Goal: Task Accomplishment & Management: Manage account settings

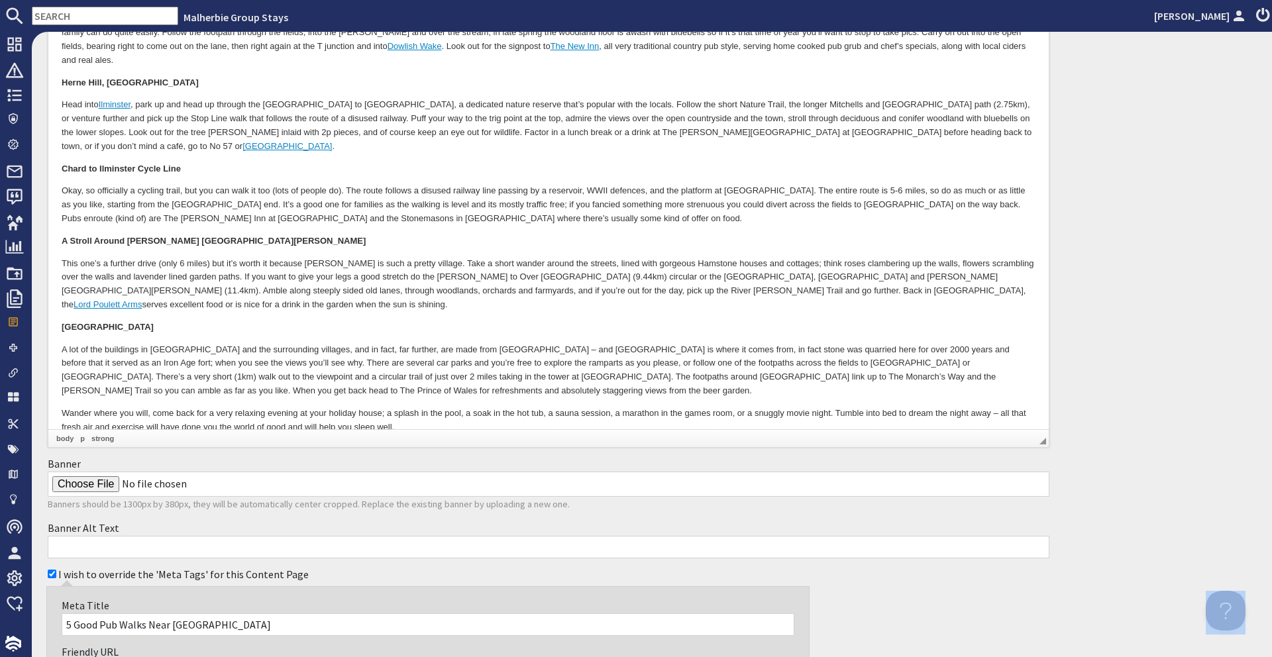
scroll to position [714, 0]
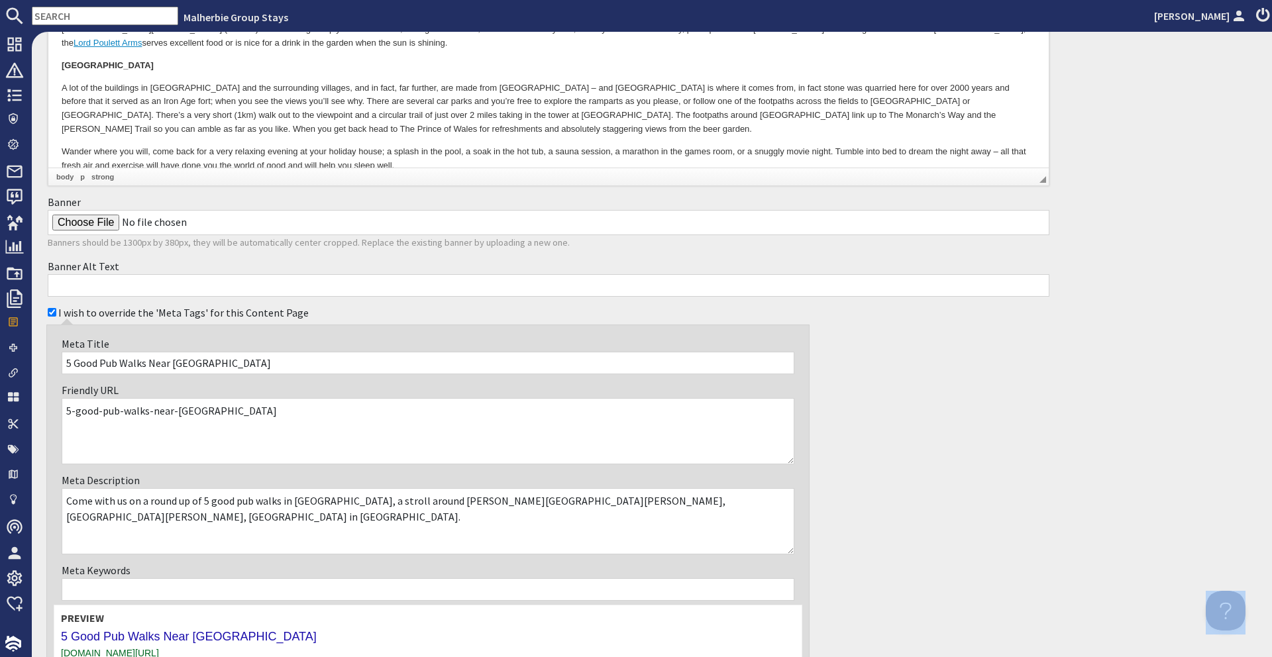
click at [89, 227] on input "Banner" at bounding box center [549, 222] width 1002 height 25
type input "C:\fakepath\countryside-pub-walks.png"
click at [655, 280] on input "Banner Alt Text" at bounding box center [549, 285] width 1002 height 23
type input "C"
type input "Pub walks in Ilminster Countryside"
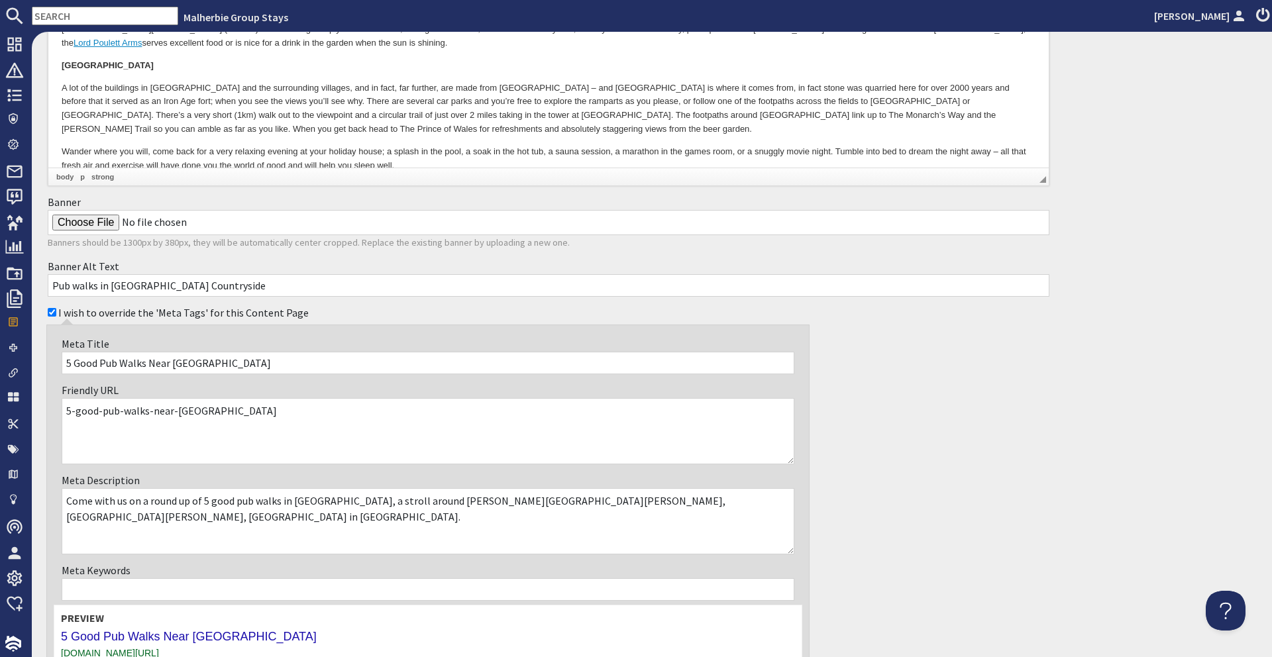
click at [979, 460] on div "I wish to override the 'Meta Tags' for this Content Page Meta Title 5 Good Pub …" at bounding box center [549, 505] width 1018 height 409
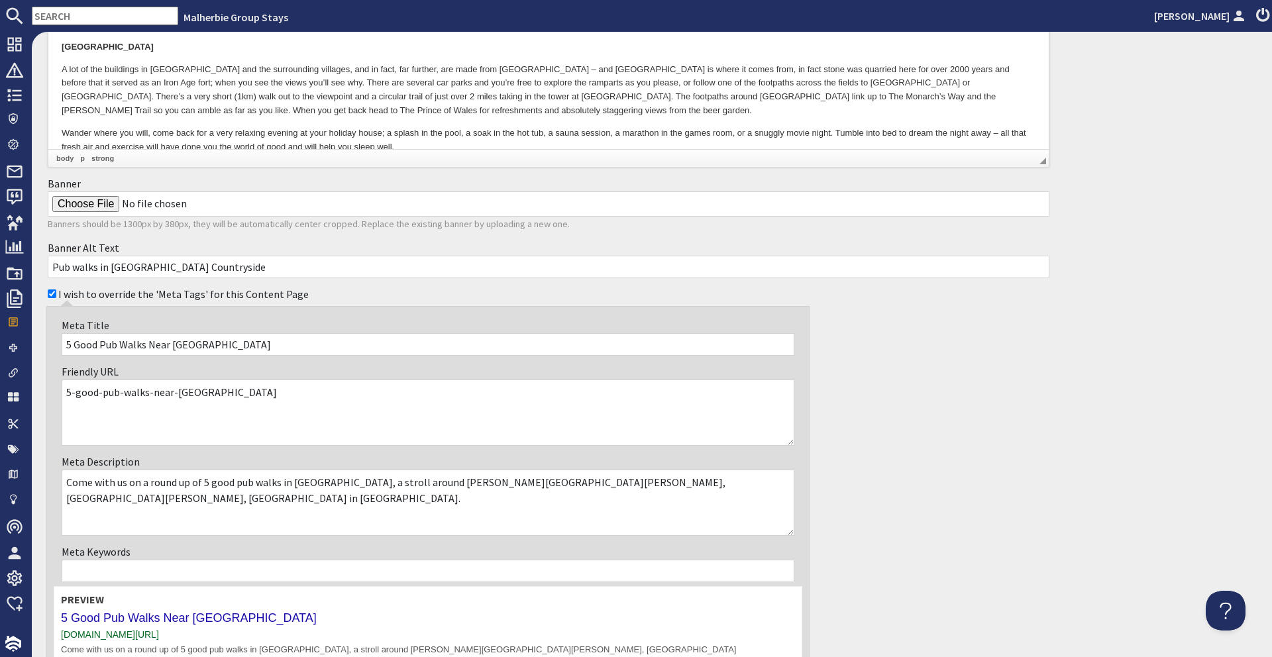
scroll to position [859, 0]
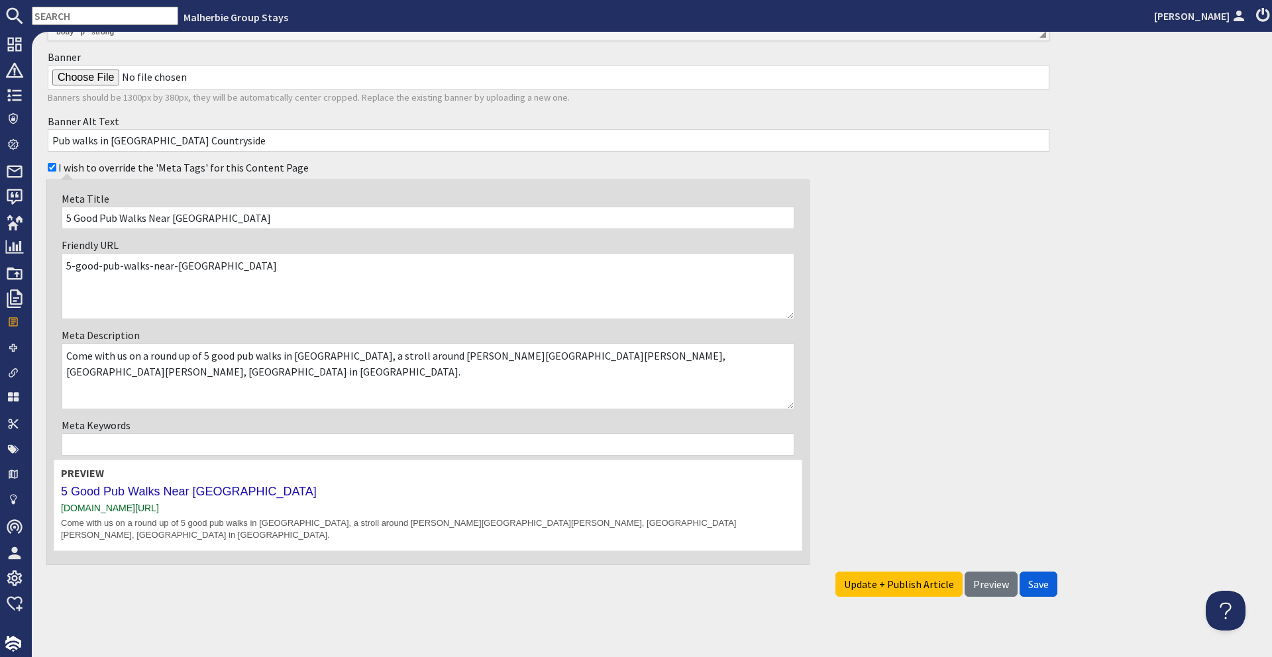
click at [1028, 578] on span "Save" at bounding box center [1038, 584] width 21 height 13
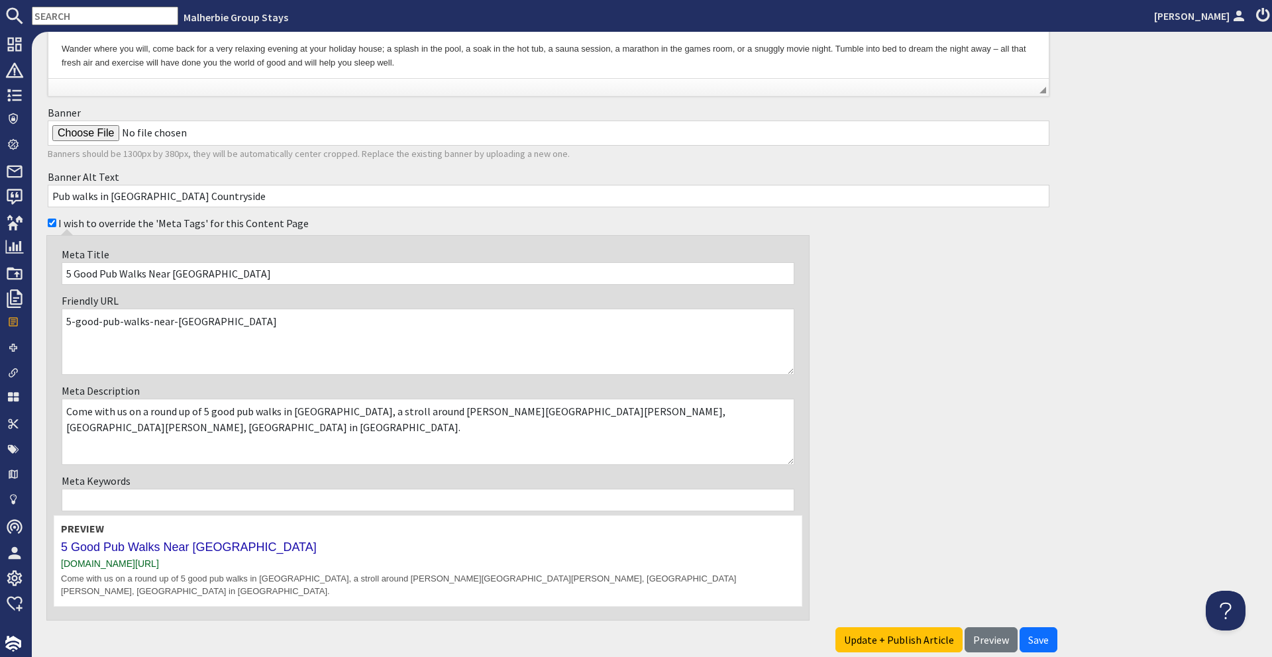
scroll to position [598, 0]
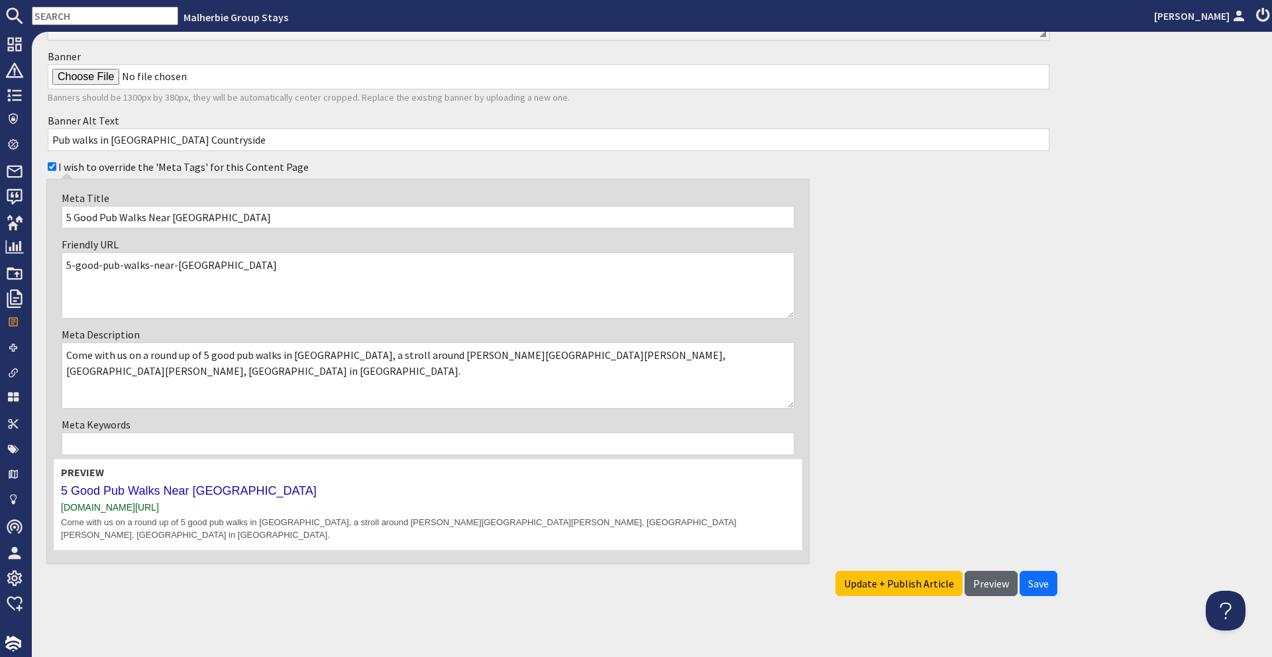
click at [973, 577] on span "Preview" at bounding box center [991, 583] width 36 height 13
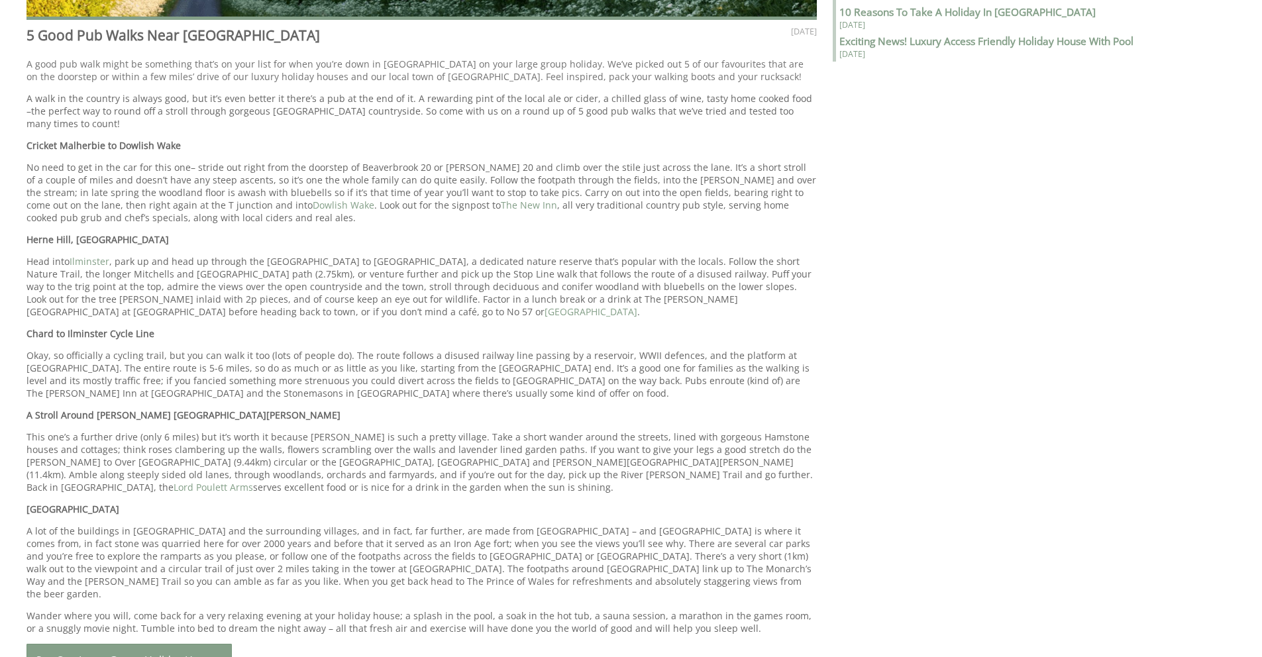
scroll to position [902, 0]
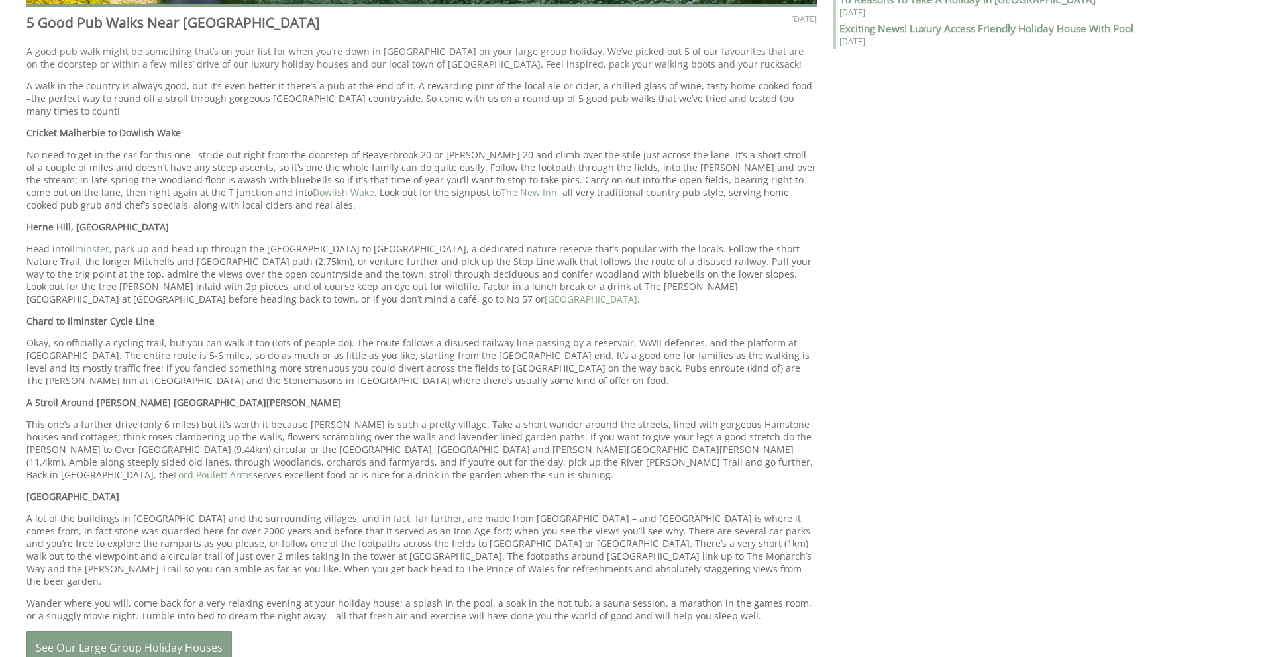
click at [873, 581] on div "Blog August 23, 2025 Blog 5 Good Pub Walks Near Ilminster A good pub walk might…" at bounding box center [623, 214] width 1209 height 986
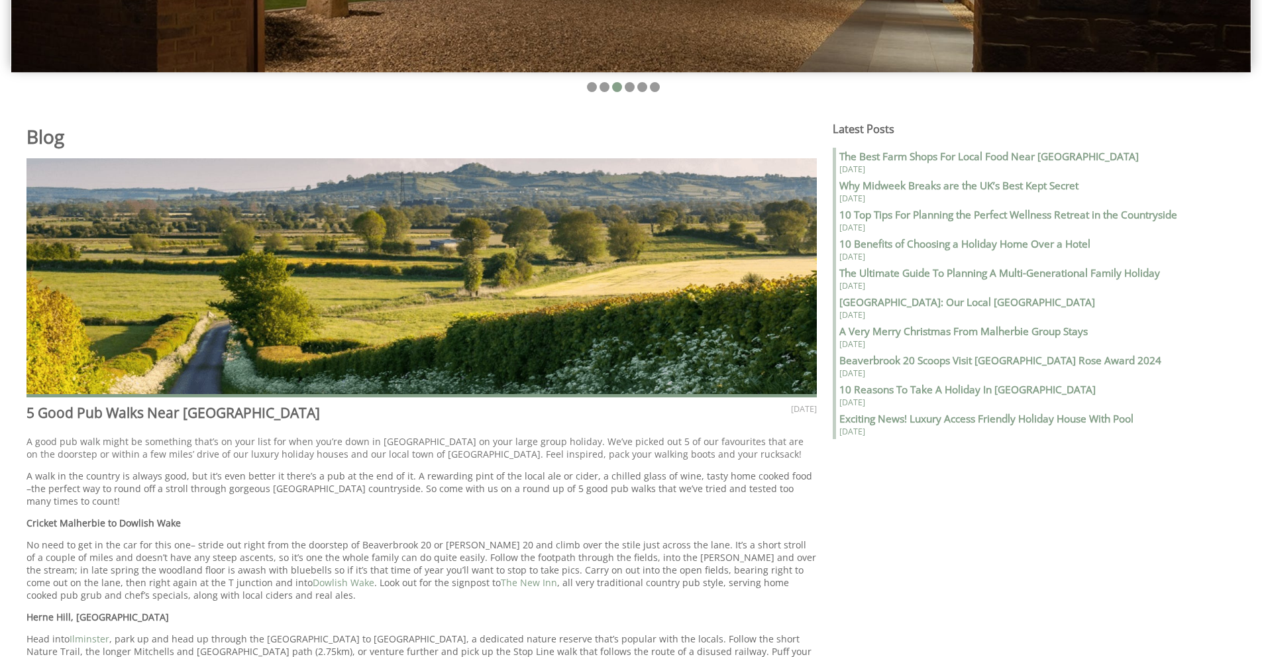
scroll to position [504, 0]
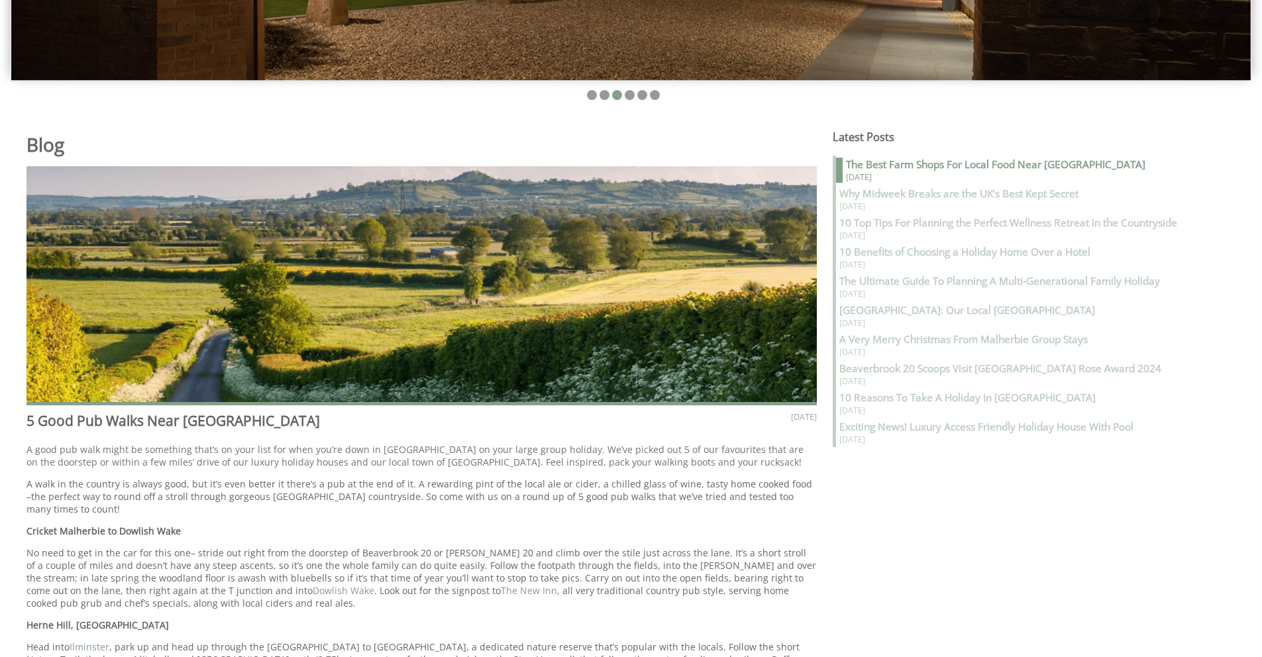
click at [905, 162] on strong "The Best Farm Shops For Local Food Near Ilminster" at bounding box center [995, 165] width 299 height 14
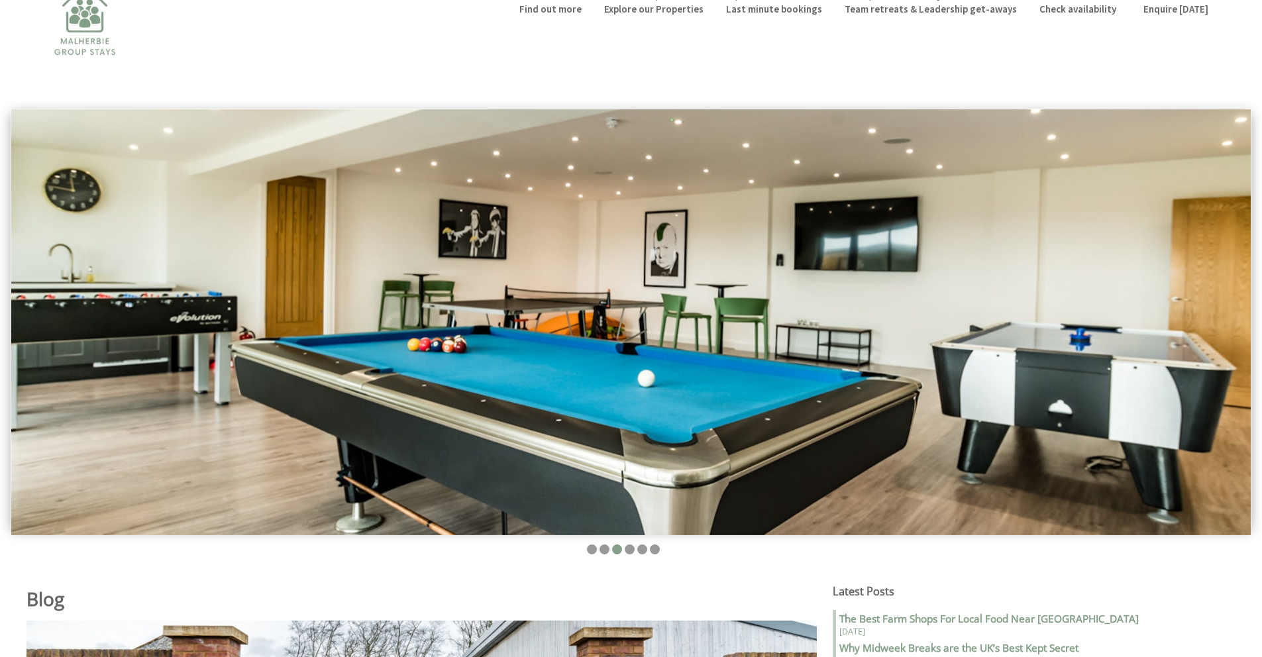
scroll to position [464, 0]
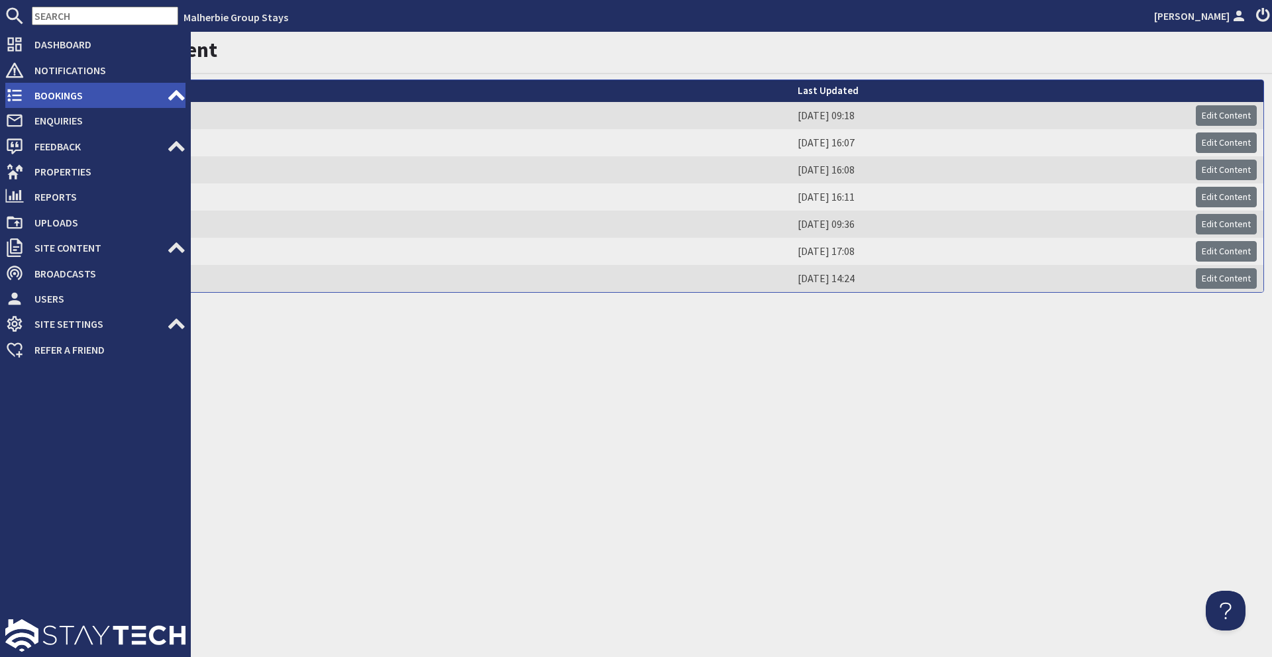
click at [43, 85] on span "Bookings" at bounding box center [95, 95] width 143 height 21
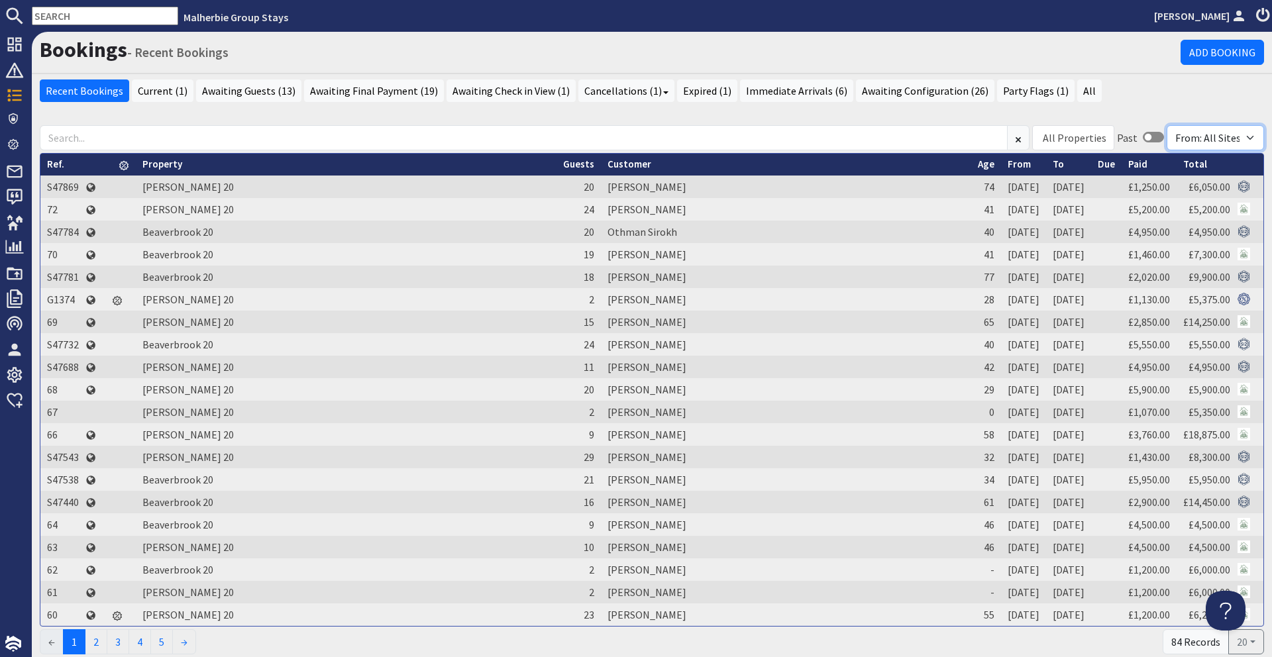
click at [1200, 135] on select "From: All Sites From: Group Stays From: This Website From: Sleeps 12" at bounding box center [1215, 137] width 97 height 25
select select "192"
click at [1167, 125] on select "From: All Sites From: Group Stays From: This Website From: Sleeps 12" at bounding box center [1215, 137] width 97 height 25
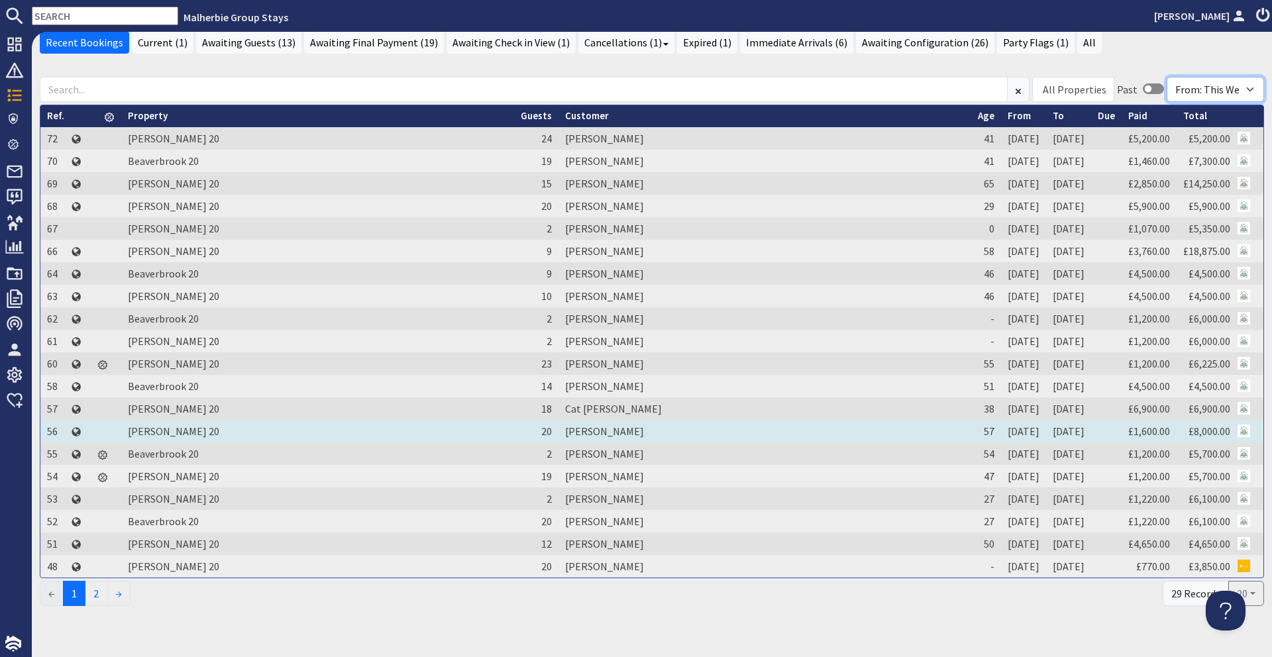
scroll to position [66, 0]
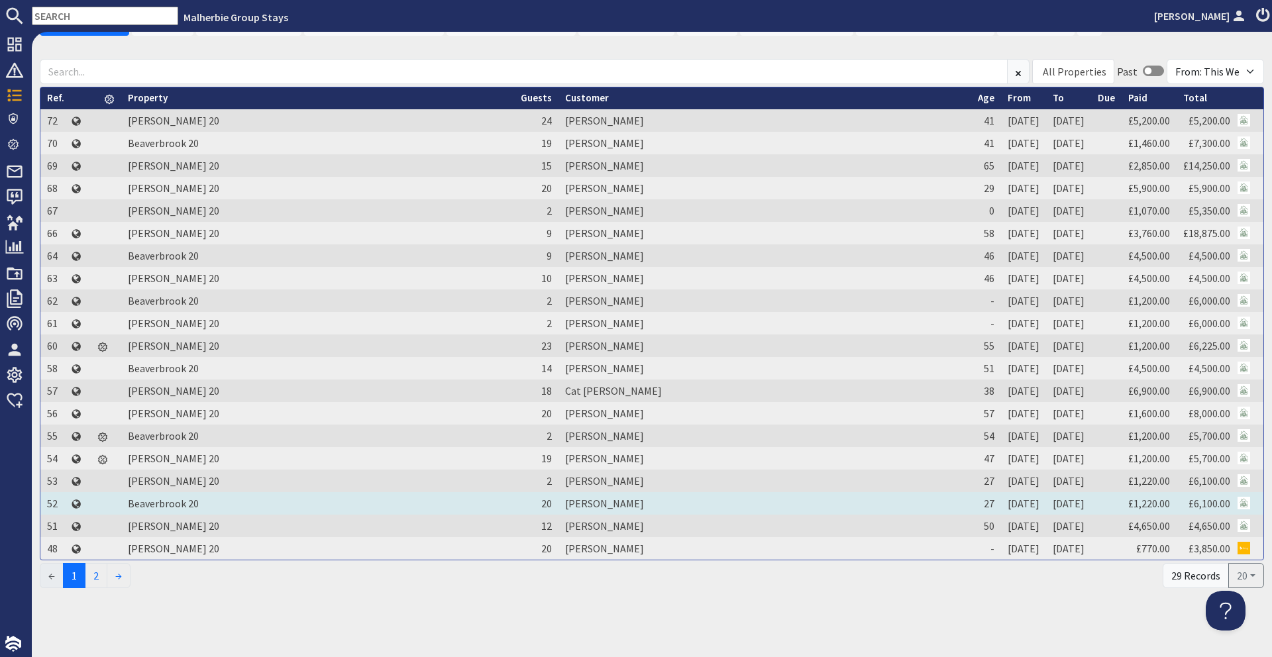
click at [558, 500] on td "[PERSON_NAME]" at bounding box center [764, 503] width 413 height 23
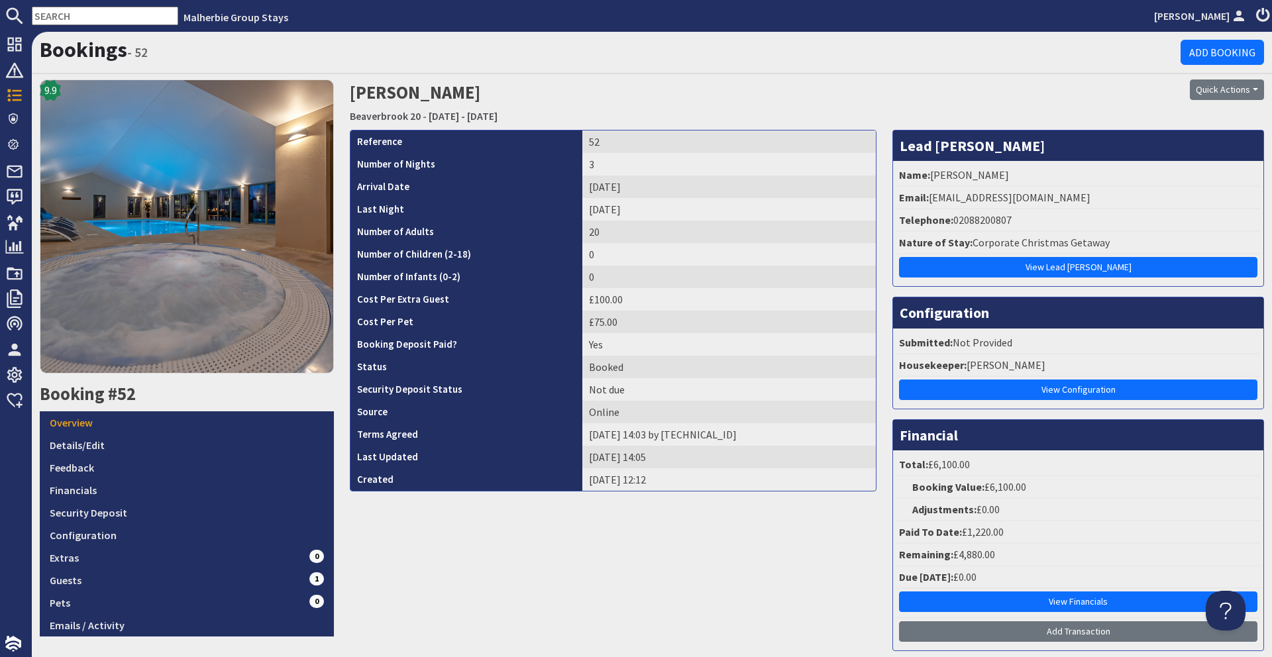
scroll to position [21, 0]
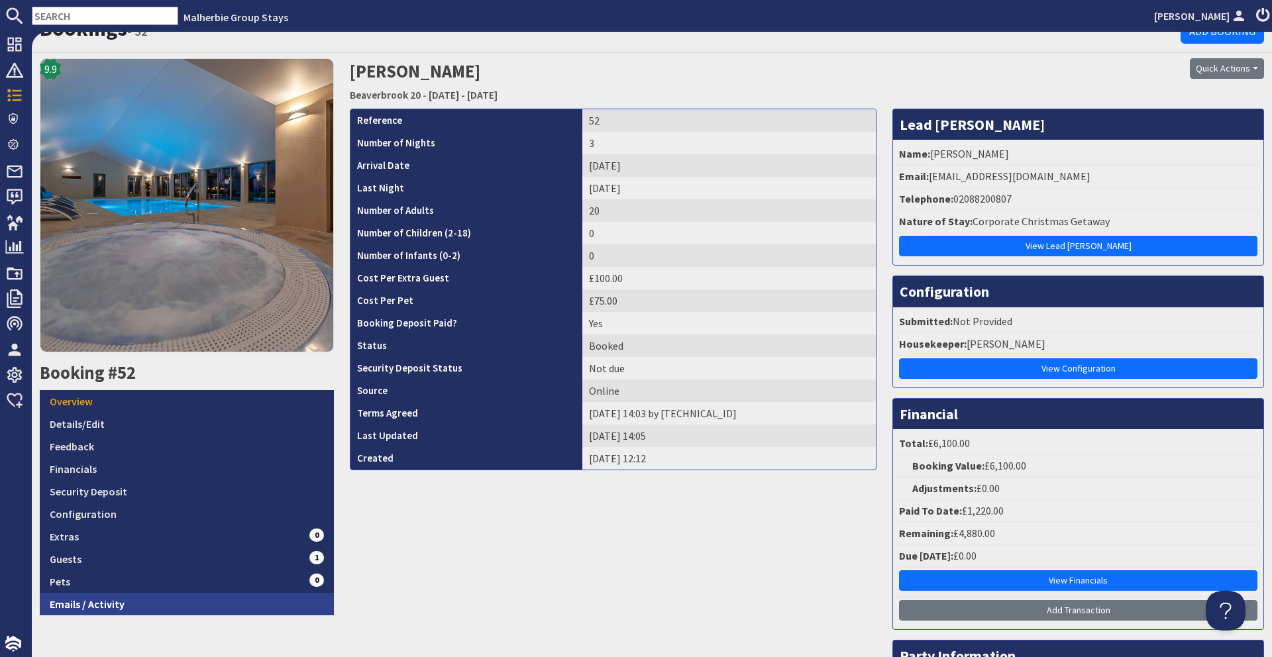
click at [113, 608] on link "Emails / Activity" at bounding box center [187, 604] width 294 height 23
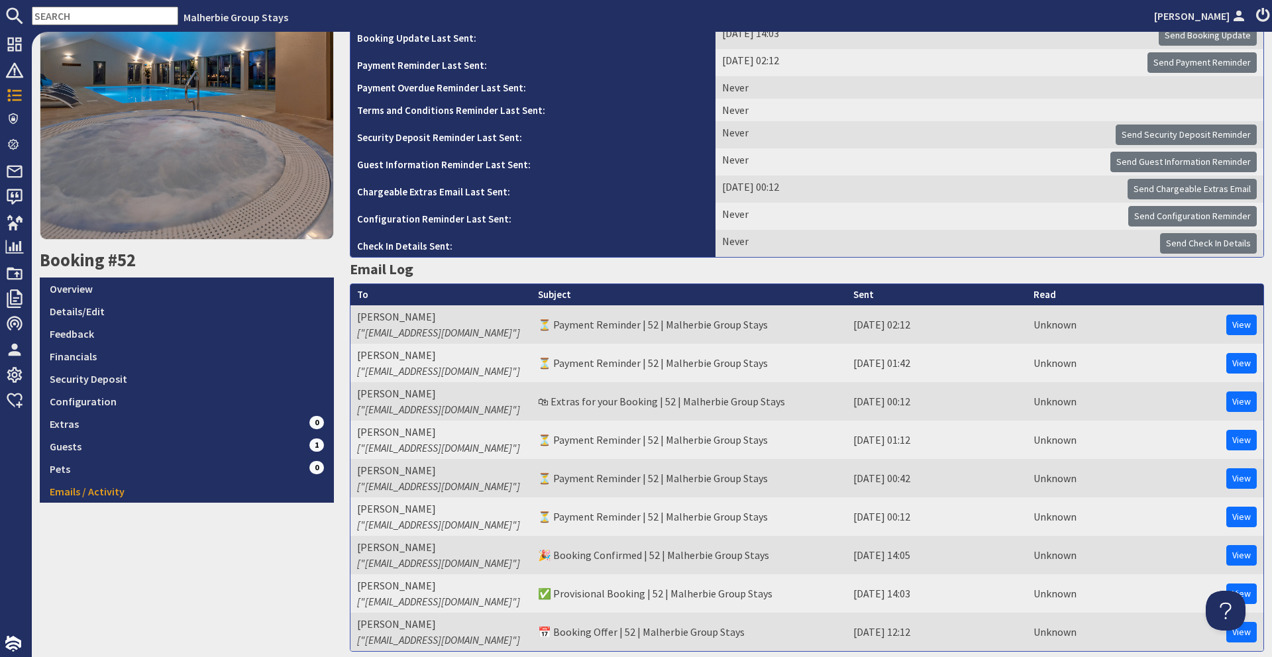
scroll to position [184, 0]
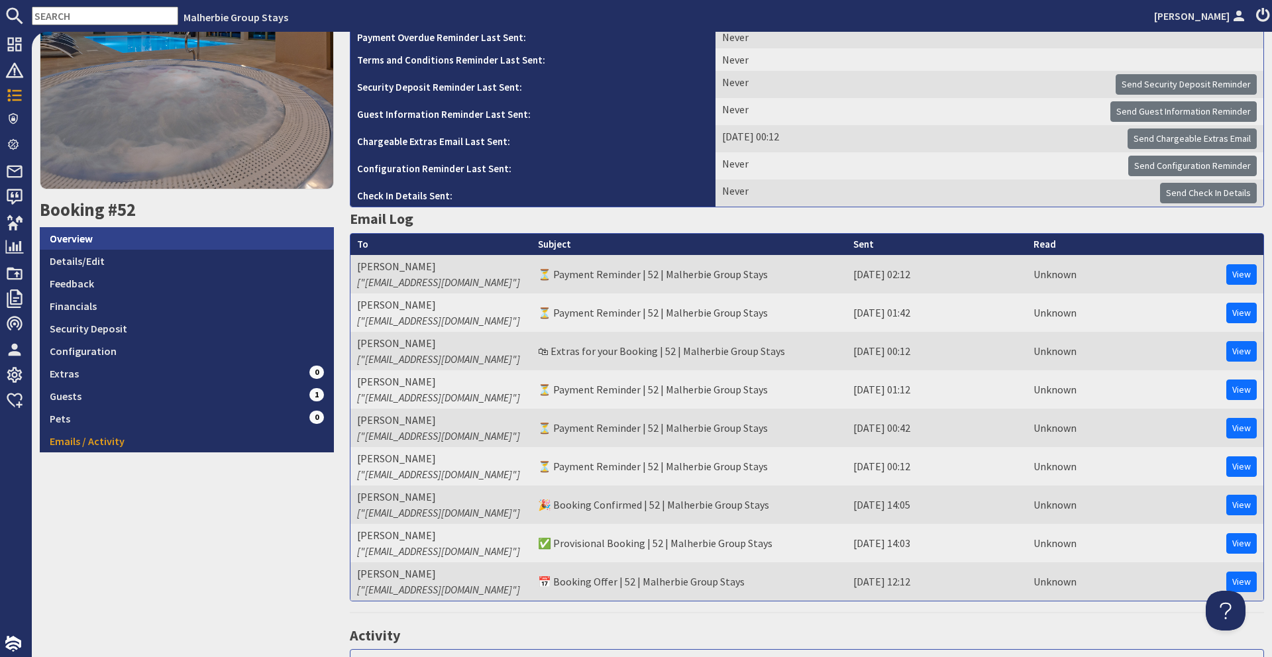
click at [216, 231] on link "Overview" at bounding box center [187, 238] width 294 height 23
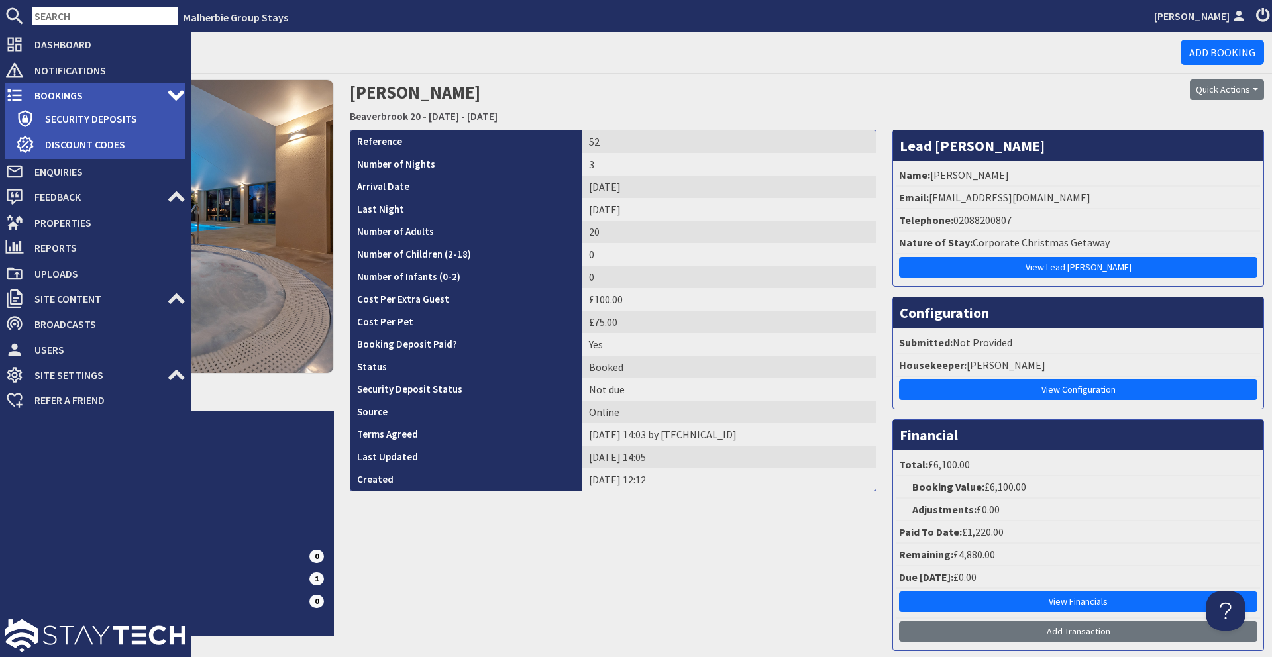
click at [30, 91] on span "Bookings" at bounding box center [95, 95] width 143 height 21
select select "192"
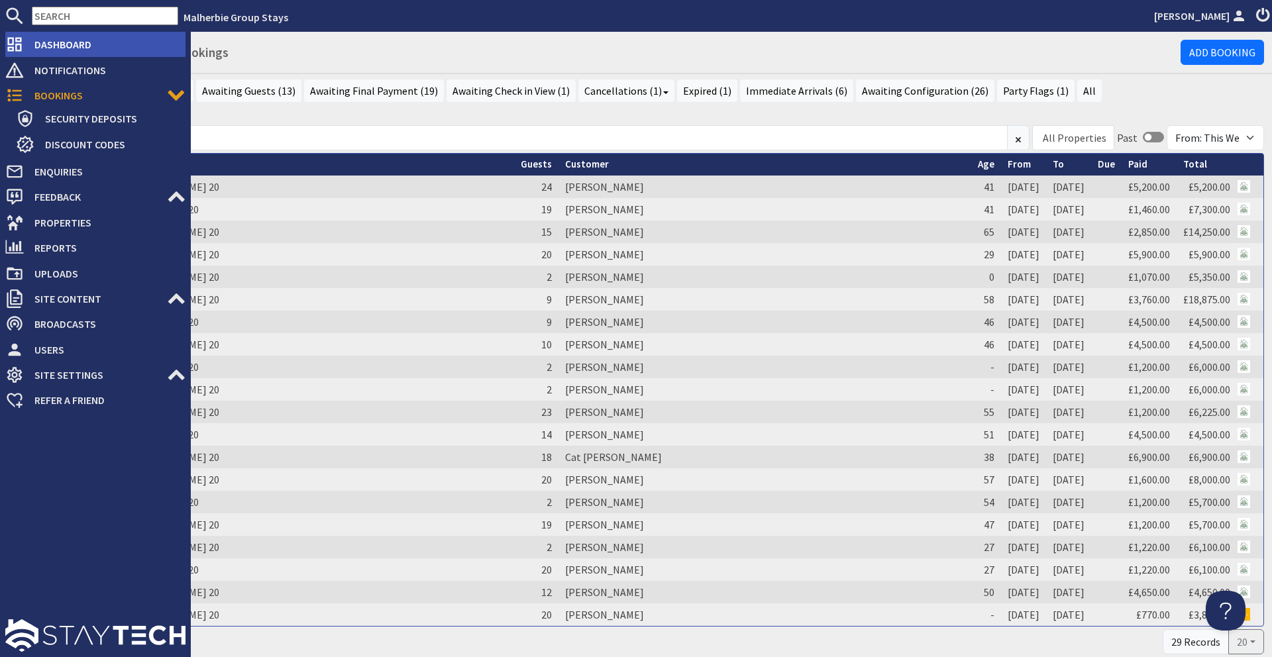
click at [58, 48] on span "Dashboard" at bounding box center [105, 44] width 162 height 21
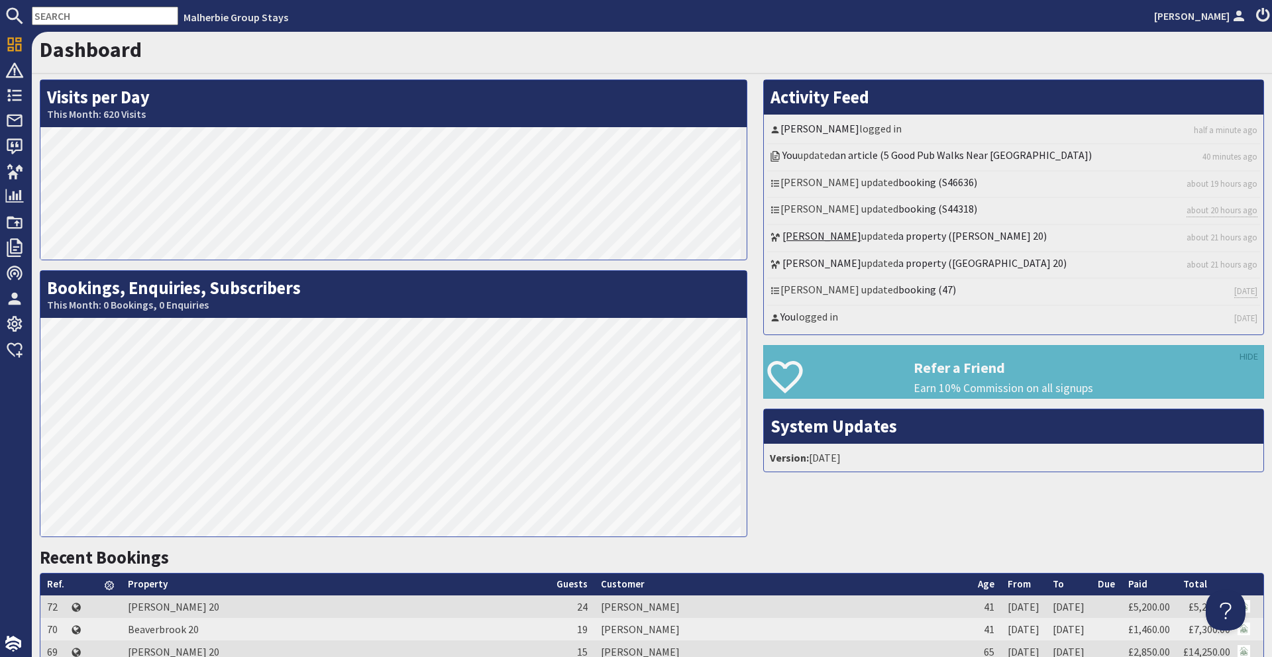
click at [800, 232] on link "Freddie Vellacott" at bounding box center [821, 235] width 79 height 13
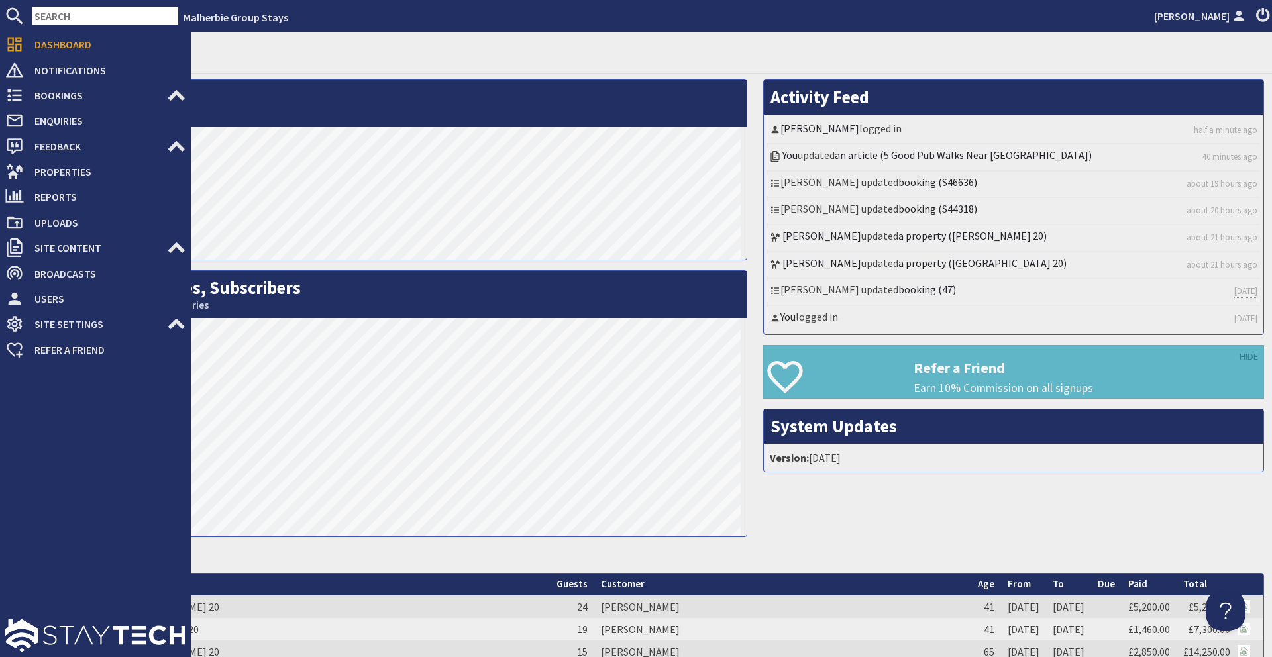
click at [3, 233] on div "Dashboard Notifications 0 Bookings 0 Security Deposits 0 Discount Codes Enquiri…" at bounding box center [95, 197] width 191 height 331
click at [13, 88] on icon at bounding box center [14, 95] width 19 height 19
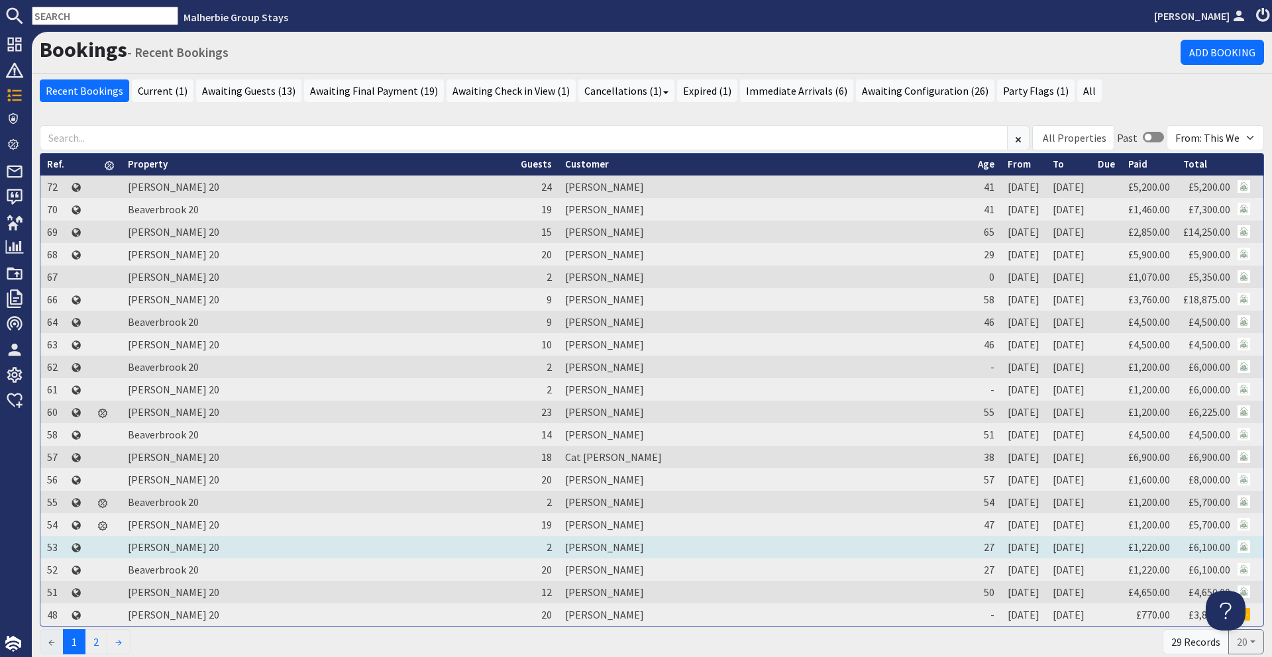
click at [560, 550] on td "[PERSON_NAME]" at bounding box center [764, 547] width 413 height 23
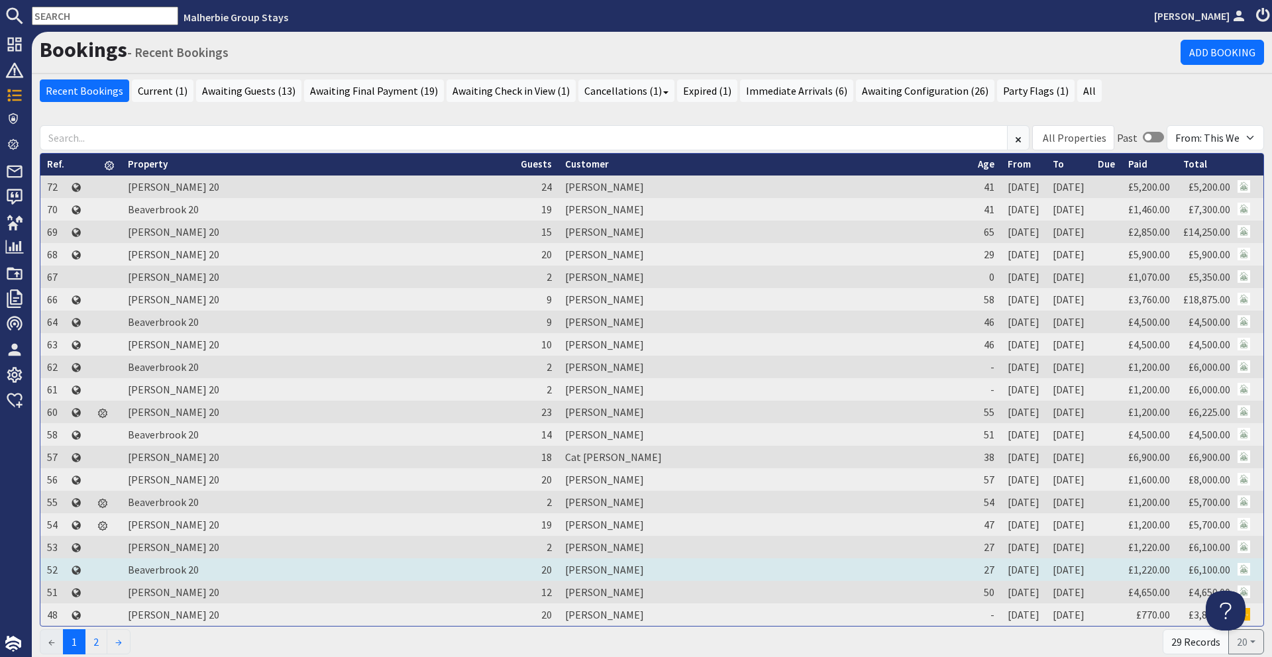
click at [558, 574] on td "[PERSON_NAME]" at bounding box center [764, 569] width 413 height 23
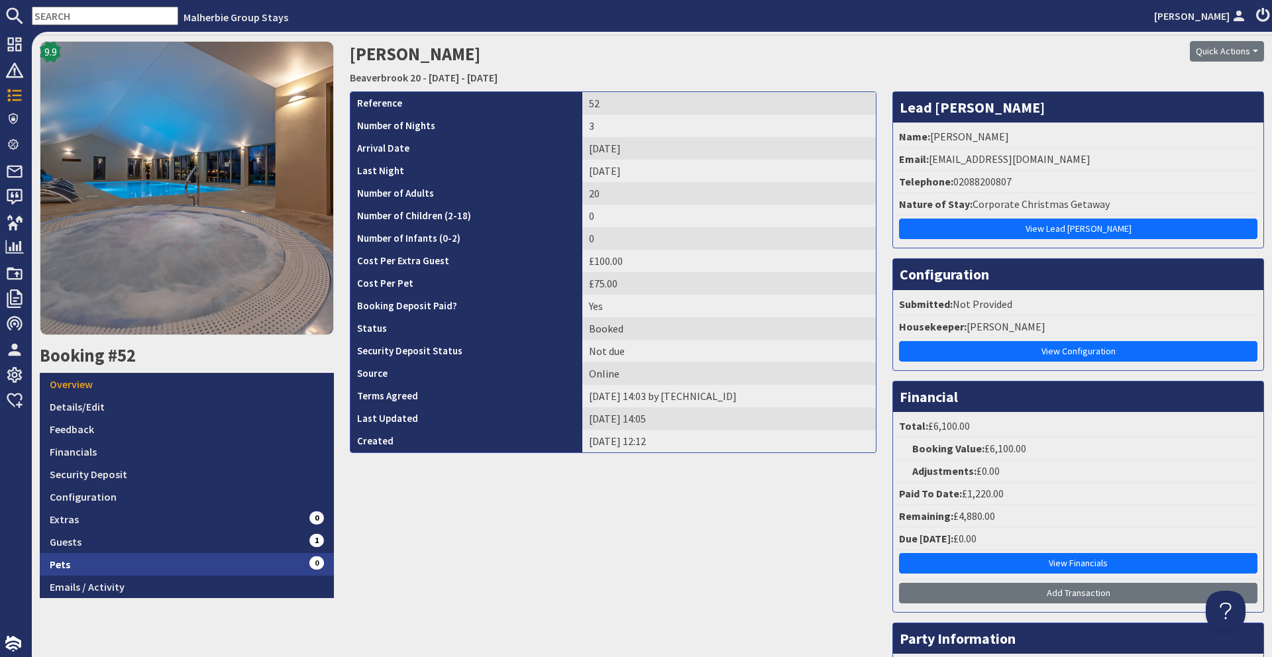
scroll to position [50, 0]
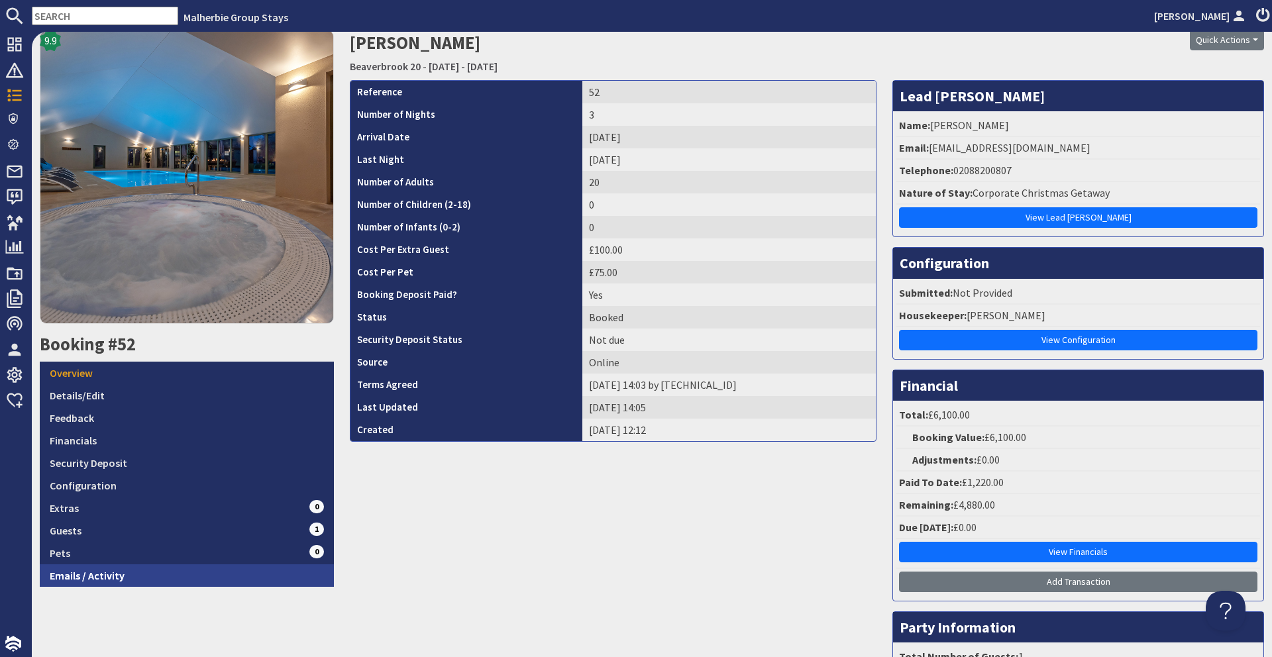
click at [173, 571] on link "Emails / Activity" at bounding box center [187, 575] width 294 height 23
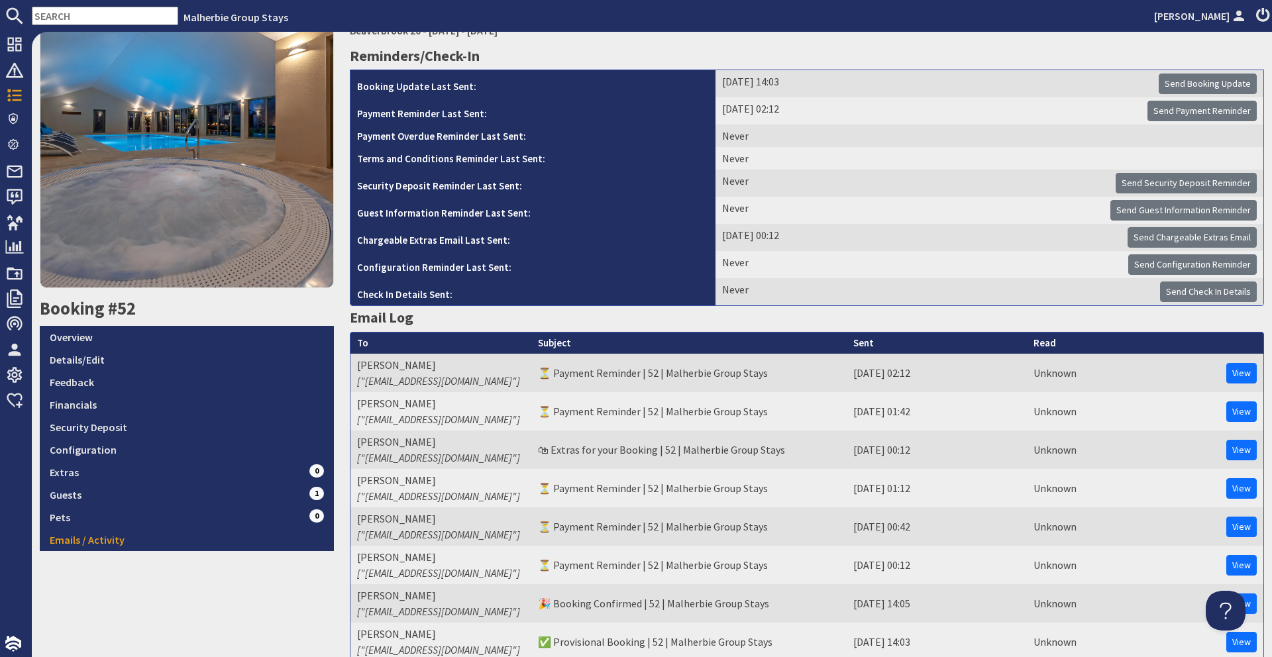
scroll to position [94, 0]
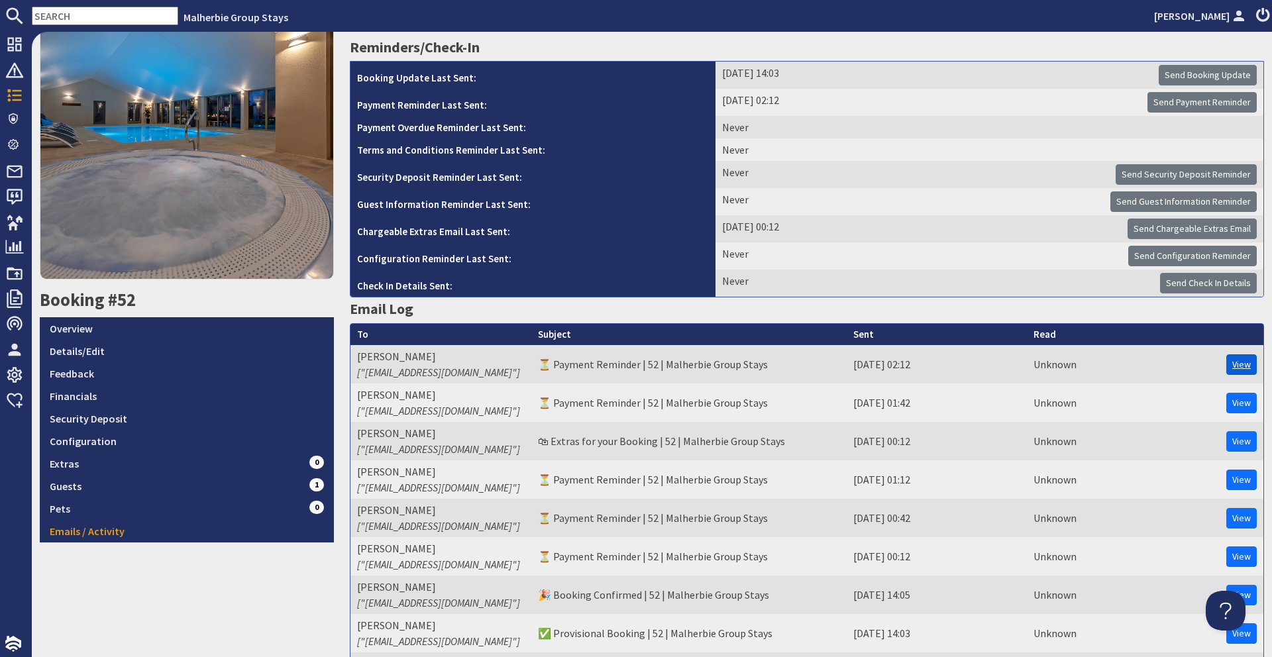
click at [1238, 373] on link "View" at bounding box center [1241, 364] width 30 height 21
click at [209, 326] on link "Overview" at bounding box center [187, 328] width 294 height 23
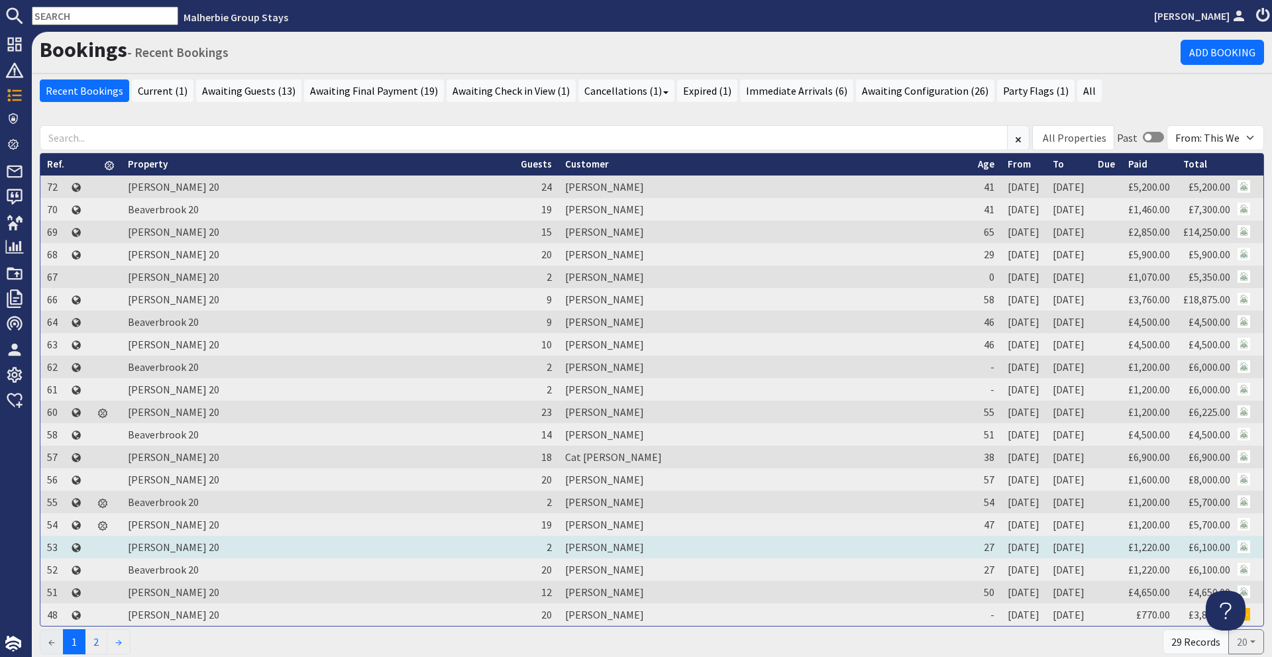
click at [558, 541] on td "[PERSON_NAME]" at bounding box center [764, 547] width 413 height 23
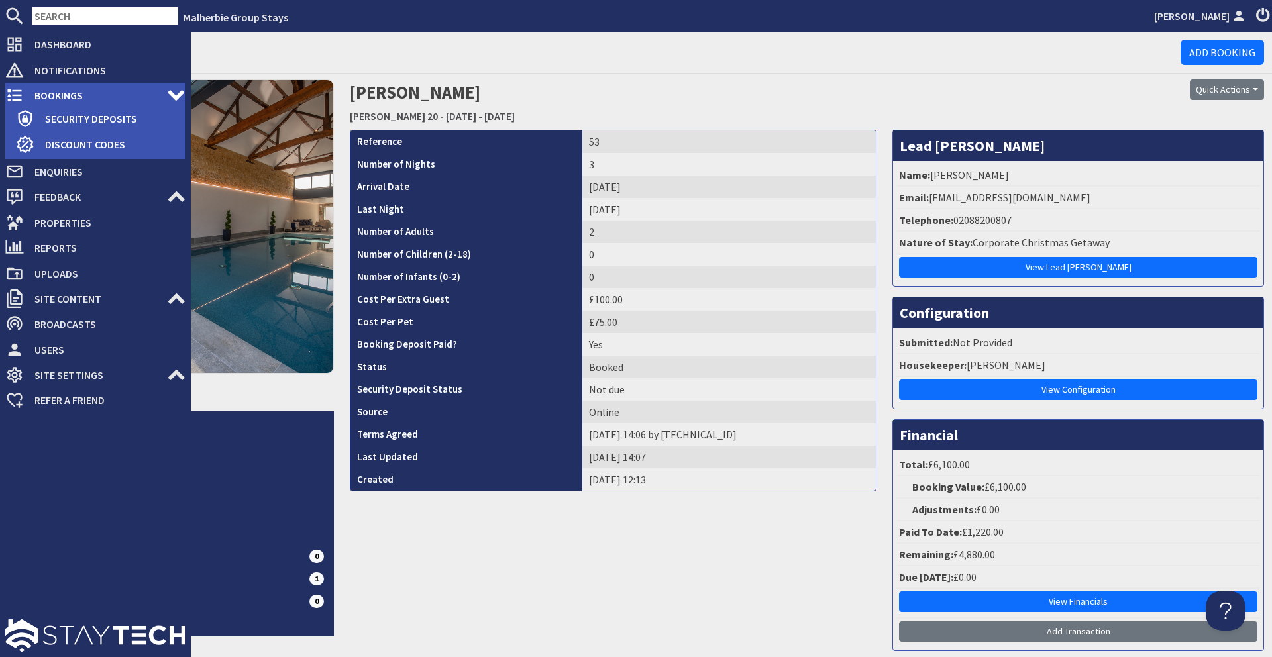
click at [67, 89] on span "Bookings" at bounding box center [95, 95] width 143 height 21
